Goal: Information Seeking & Learning: Learn about a topic

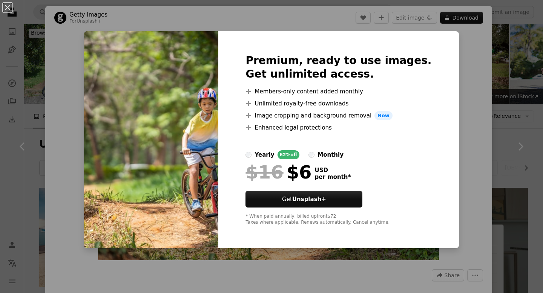
scroll to position [46, 0]
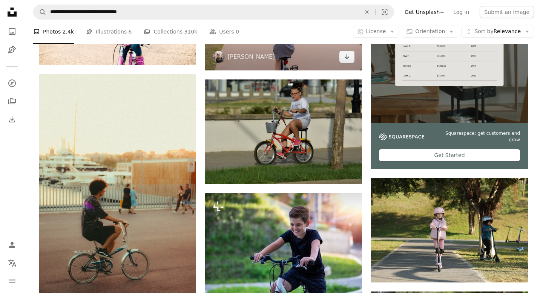
scroll to position [224, 0]
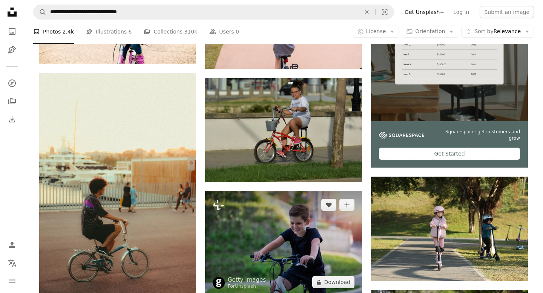
click at [298, 192] on img at bounding box center [283, 244] width 157 height 104
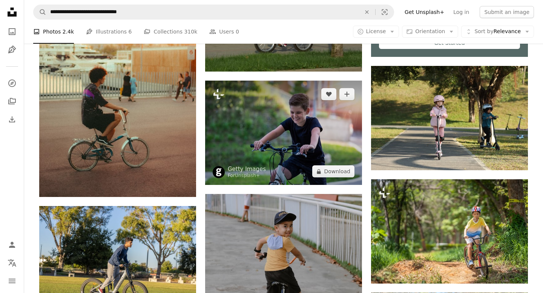
scroll to position [334, 0]
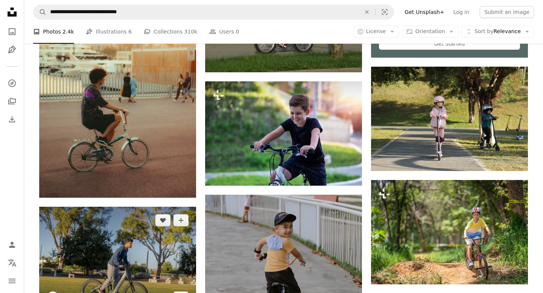
click at [152, 207] on img at bounding box center [117, 259] width 157 height 104
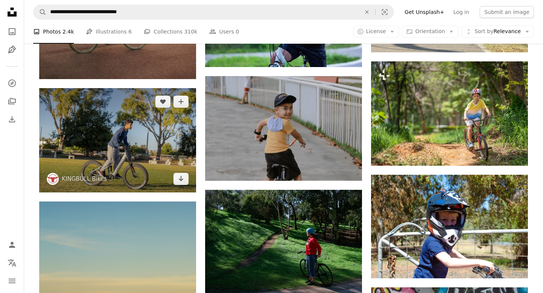
scroll to position [452, 0]
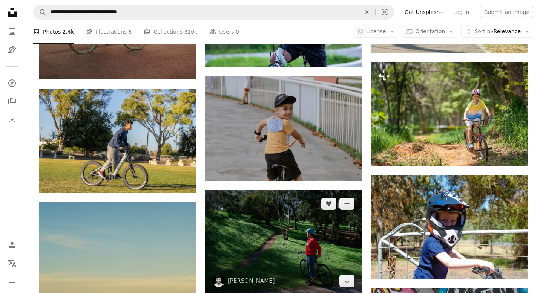
click at [250, 191] on img at bounding box center [283, 243] width 157 height 104
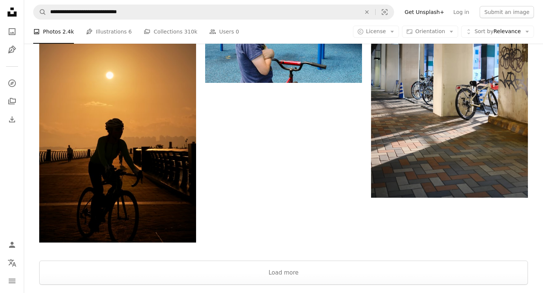
scroll to position [1140, 0]
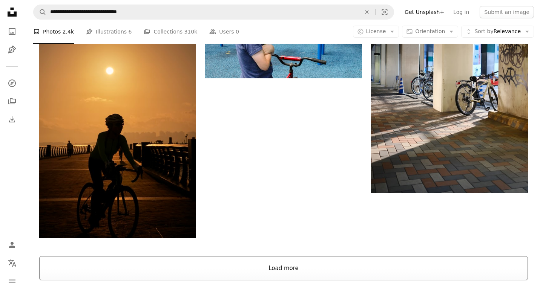
click at [293, 257] on button "Load more" at bounding box center [283, 269] width 489 height 24
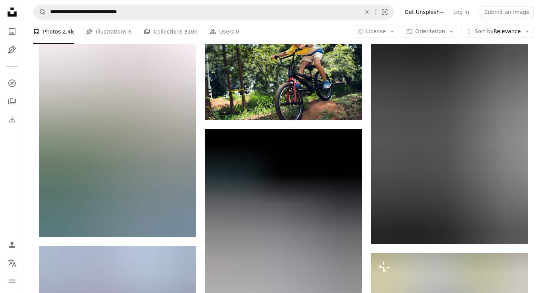
scroll to position [2265, 0]
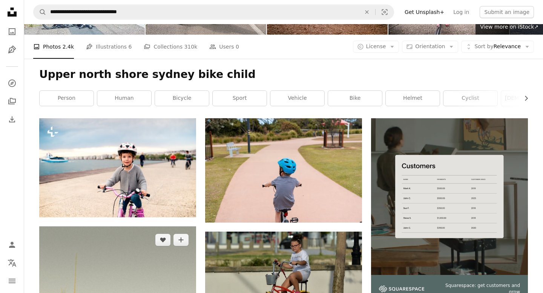
scroll to position [69, 0]
